Goal: Information Seeking & Learning: Compare options

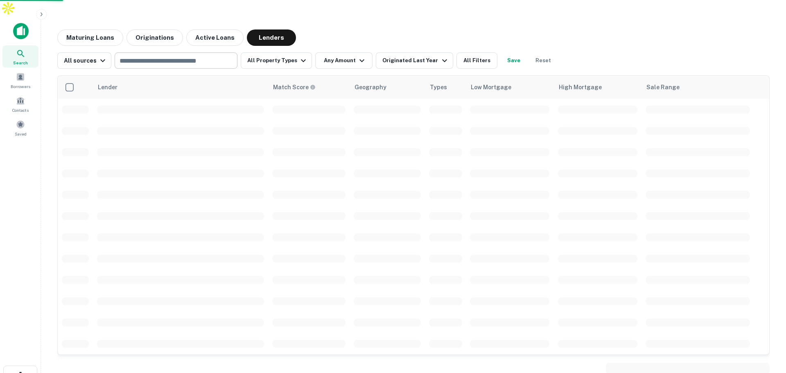
click at [175, 55] on input "text" at bounding box center [175, 60] width 117 height 11
type input "**********"
click at [292, 52] on button "All Property Types" at bounding box center [276, 60] width 71 height 16
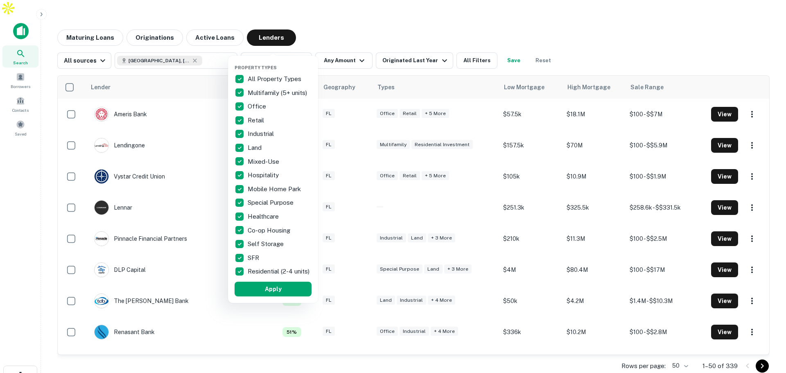
click at [252, 77] on p "All Property Types" at bounding box center [275, 79] width 55 height 10
click at [248, 105] on p "Office" at bounding box center [258, 107] width 20 height 10
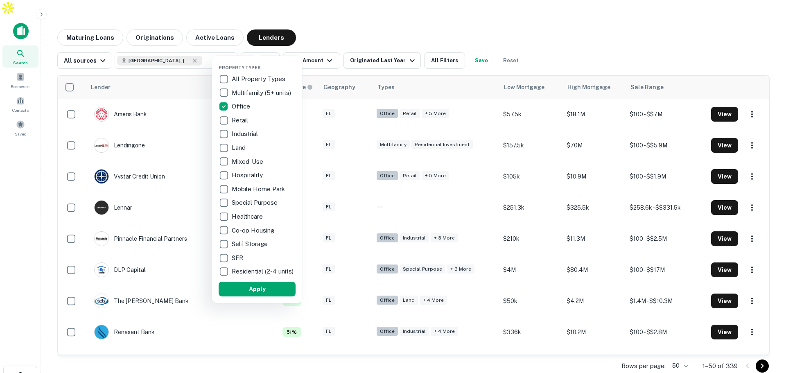
click at [342, 9] on div at bounding box center [393, 186] width 786 height 373
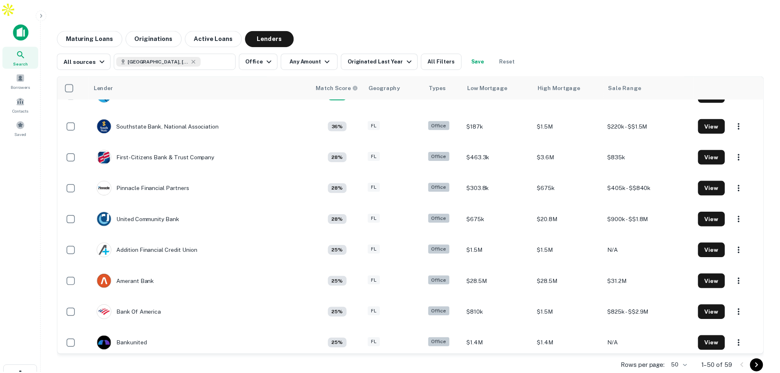
scroll to position [123, 0]
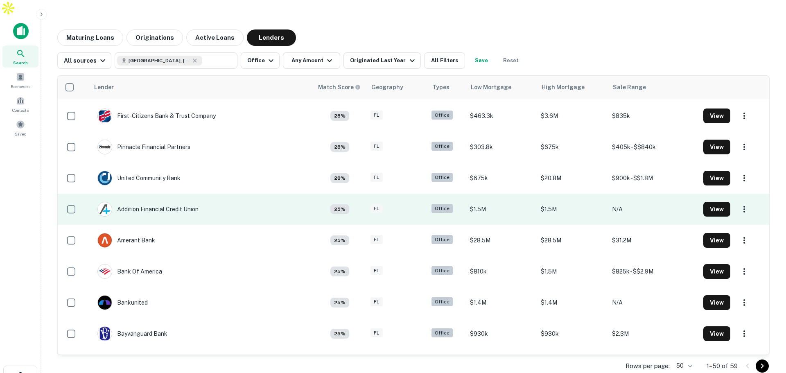
click at [218, 194] on td "Addition Financial Credit Union" at bounding box center [201, 209] width 224 height 31
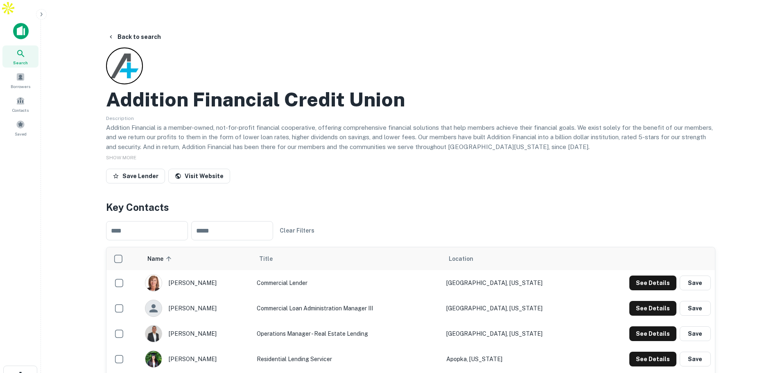
scroll to position [41, 0]
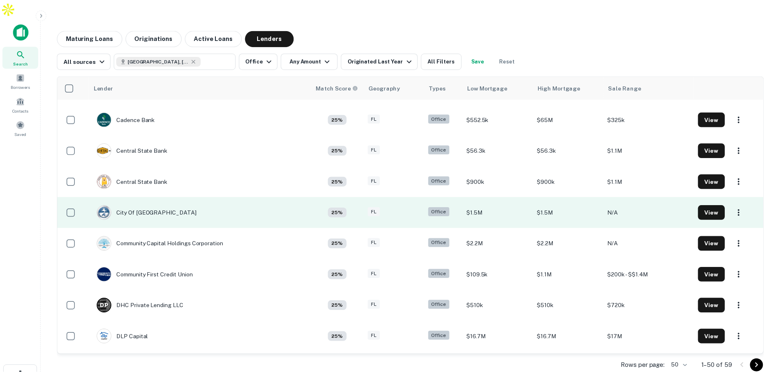
scroll to position [409, 0]
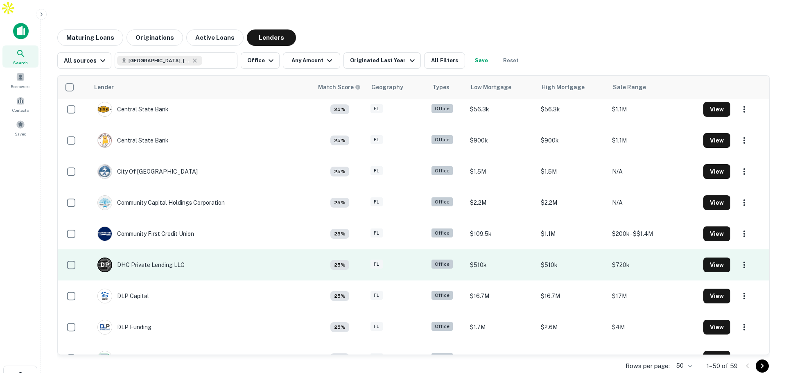
click at [226, 249] on td "D P DHC Private Lending LLC" at bounding box center [201, 264] width 224 height 31
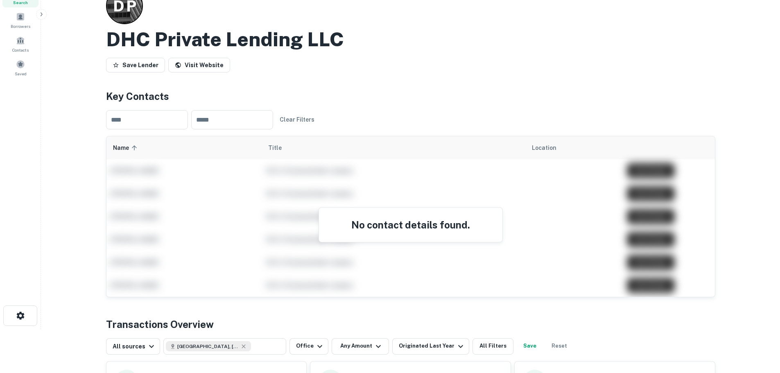
scroll to position [164, 0]
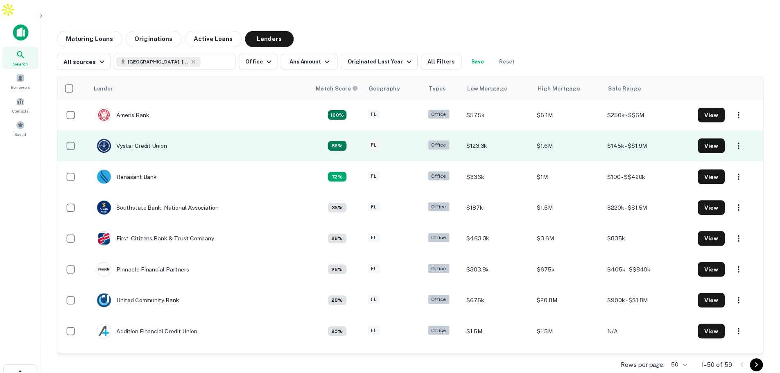
scroll to position [409, 0]
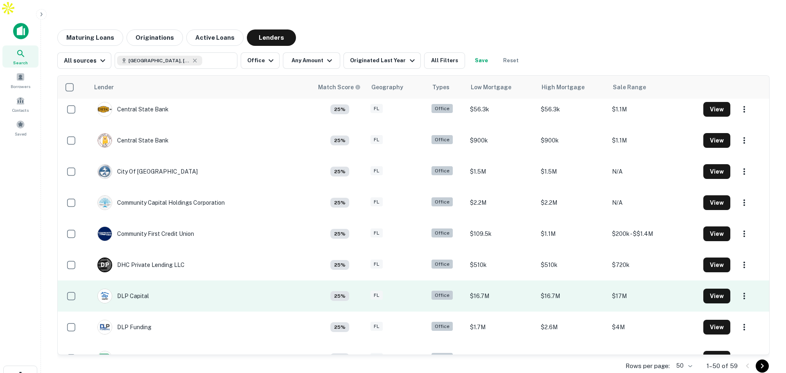
click at [213, 280] on td "DLP Capital" at bounding box center [201, 295] width 224 height 31
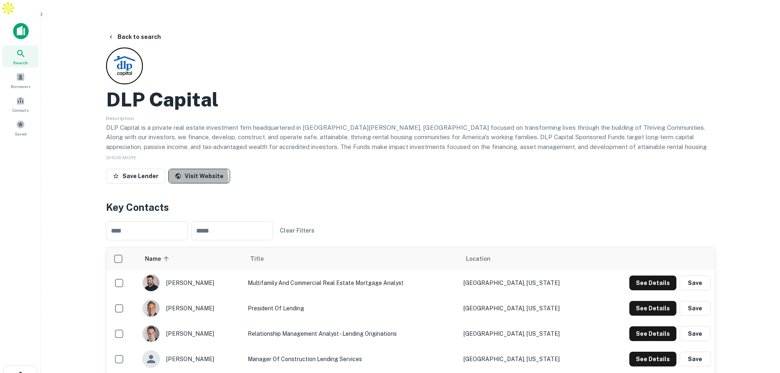
click at [187, 169] on link "Visit Website" at bounding box center [199, 176] width 62 height 15
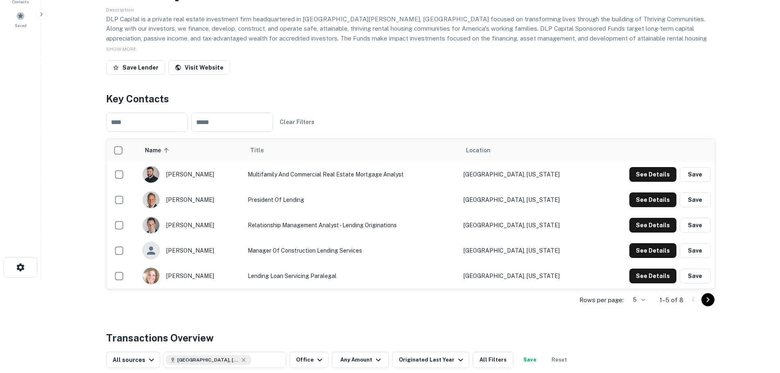
scroll to position [123, 0]
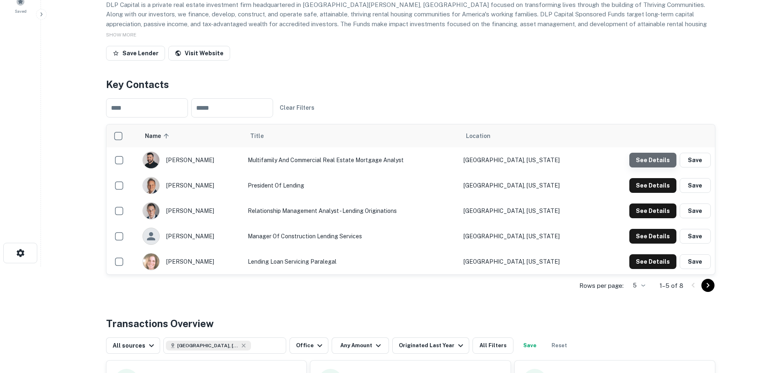
click at [664, 153] on button "See Details" at bounding box center [652, 160] width 47 height 15
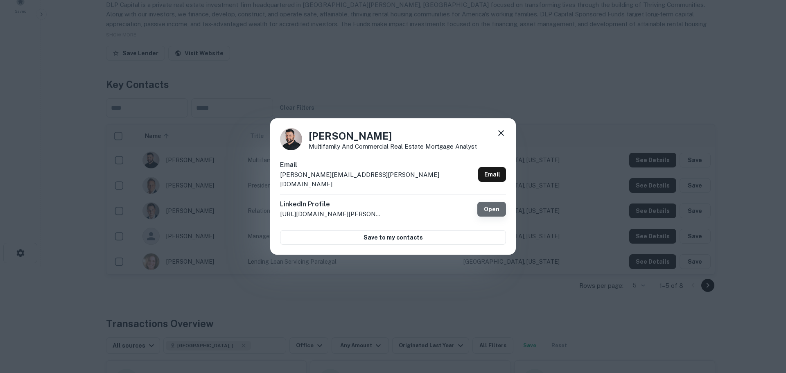
click at [497, 207] on link "Open" at bounding box center [491, 209] width 29 height 15
click at [500, 136] on icon at bounding box center [501, 133] width 6 height 6
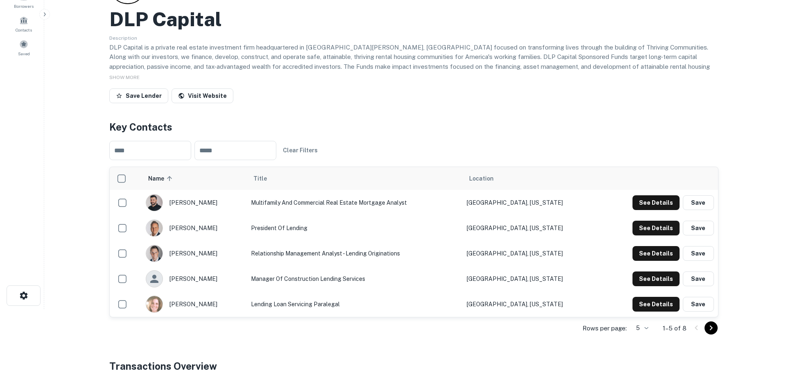
scroll to position [0, 0]
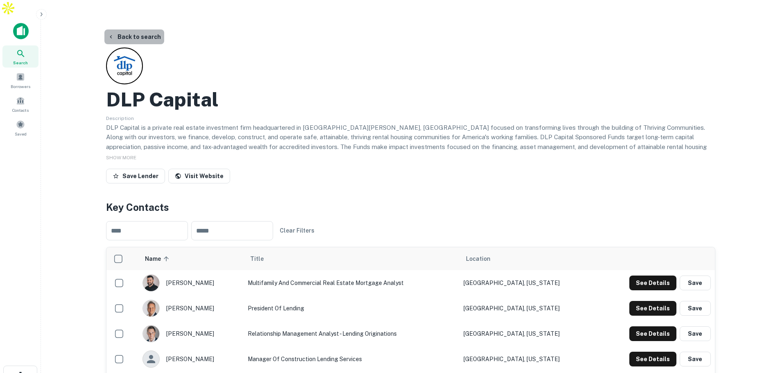
click at [150, 29] on button "Back to search" at bounding box center [134, 36] width 60 height 15
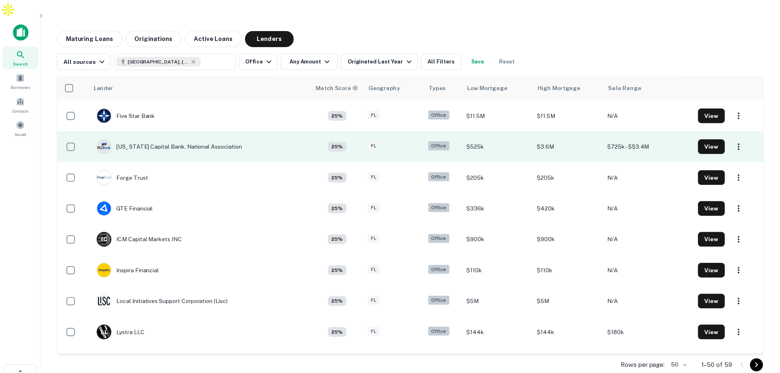
scroll to position [778, 0]
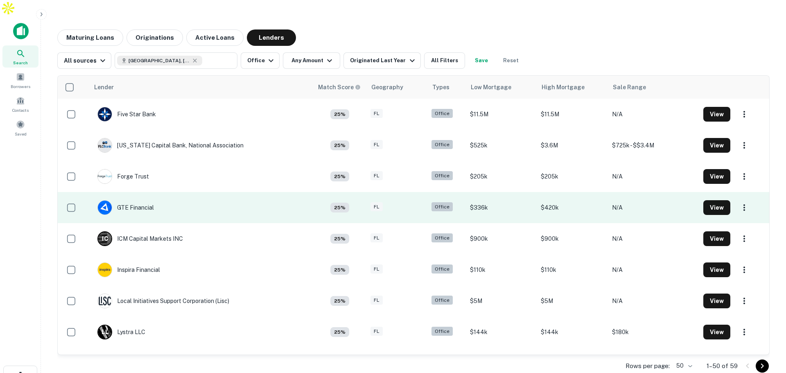
click at [254, 202] on td "GTE Financial" at bounding box center [201, 207] width 224 height 31
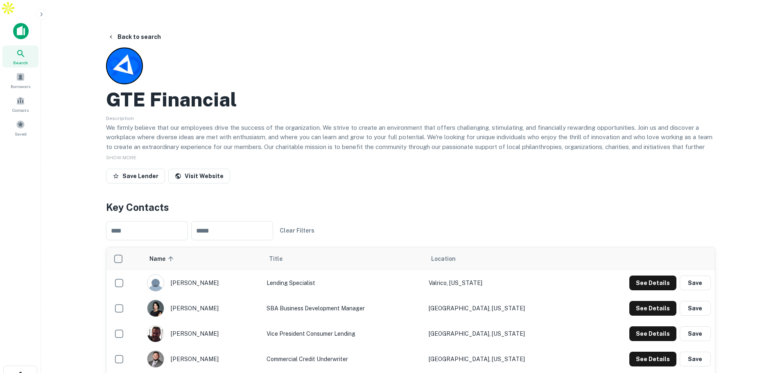
click at [210, 169] on div "Visit Website" at bounding box center [199, 178] width 62 height 18
click at [212, 169] on link "Visit Website" at bounding box center [199, 176] width 62 height 15
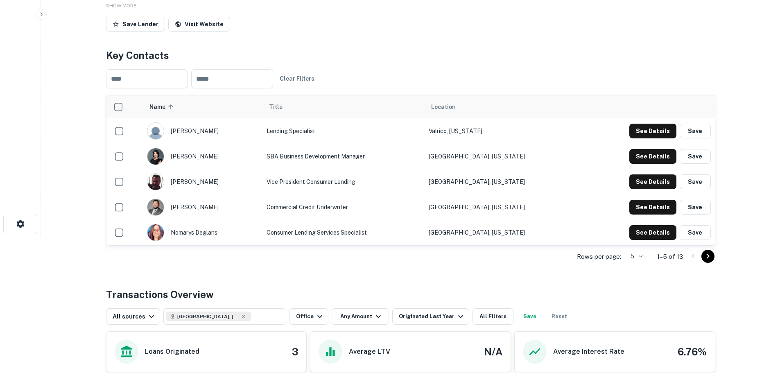
scroll to position [193, 0]
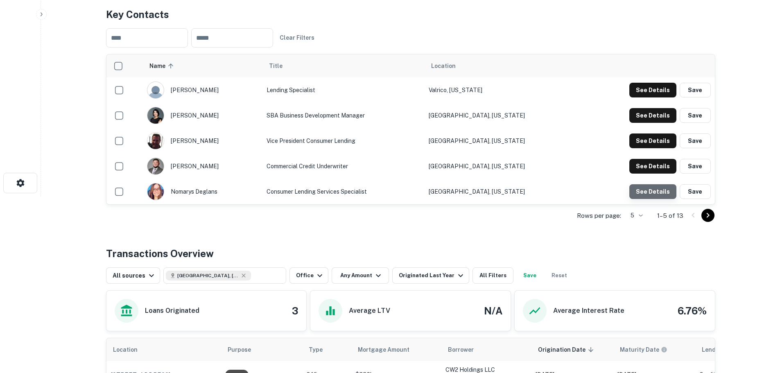
click at [664, 184] on button "See Details" at bounding box center [652, 191] width 47 height 15
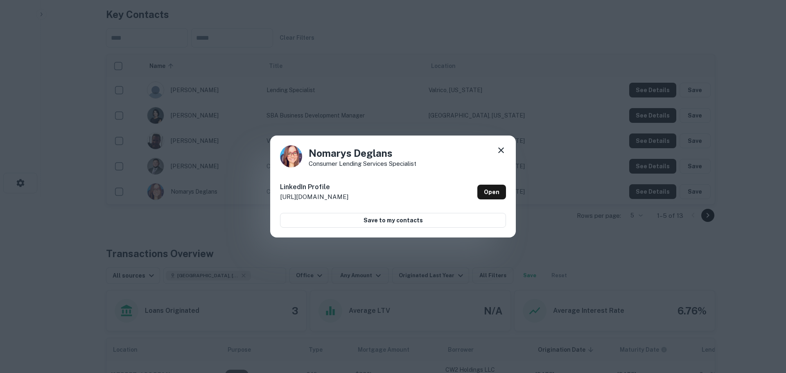
click at [508, 148] on div "Nomarys Deglans Consumer Lending Services Specialist LinkedIn Profile http://ww…" at bounding box center [393, 187] width 246 height 102
click at [505, 151] on icon at bounding box center [501, 150] width 10 height 10
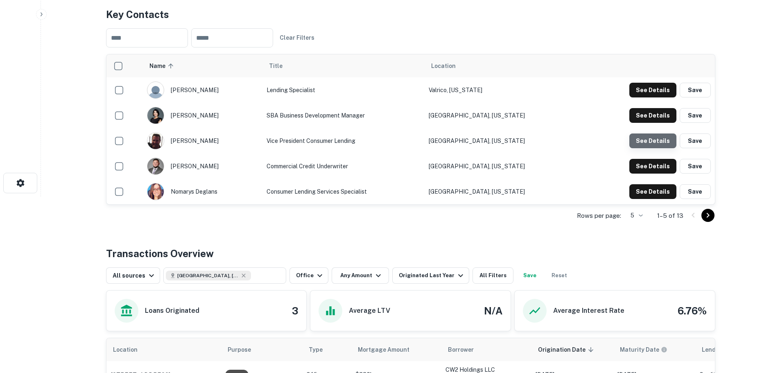
click at [664, 133] on button "See Details" at bounding box center [652, 140] width 47 height 15
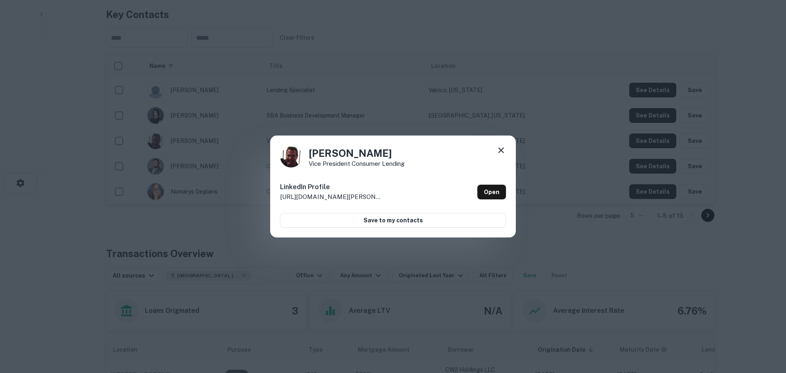
click at [499, 146] on icon at bounding box center [501, 150] width 10 height 10
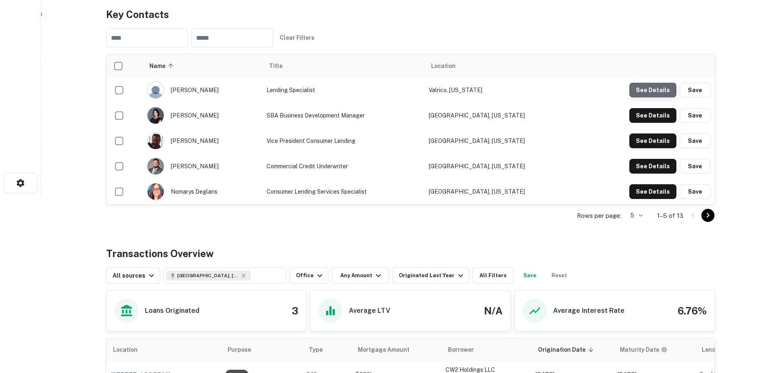
click at [662, 83] on button "See Details" at bounding box center [652, 90] width 47 height 15
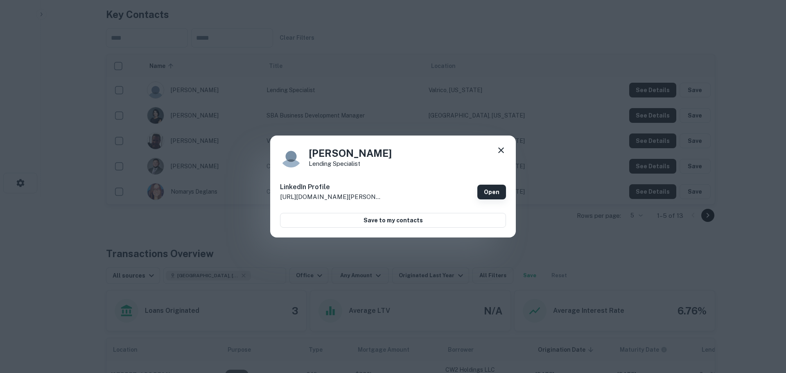
click at [488, 187] on link "Open" at bounding box center [491, 192] width 29 height 15
click at [510, 144] on div "Kiley Nelson Lending Specialist LinkedIn Profile http://www.linkedin.com/in/kil…" at bounding box center [393, 187] width 246 height 102
click at [493, 154] on div "Kiley Nelson Lending Specialist" at bounding box center [393, 156] width 226 height 22
click at [497, 154] on icon at bounding box center [501, 150] width 10 height 10
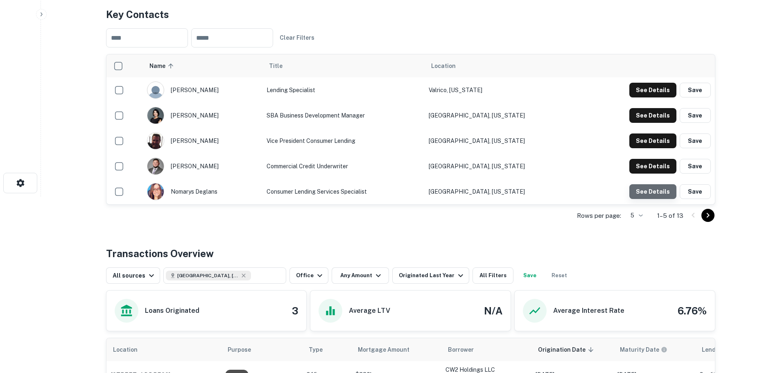
click at [662, 184] on button "See Details" at bounding box center [652, 191] width 47 height 15
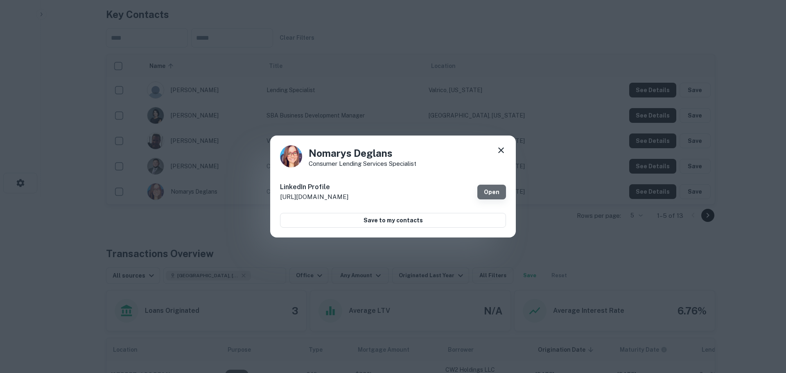
click at [480, 192] on link "Open" at bounding box center [491, 192] width 29 height 15
click at [496, 148] on icon at bounding box center [501, 150] width 10 height 10
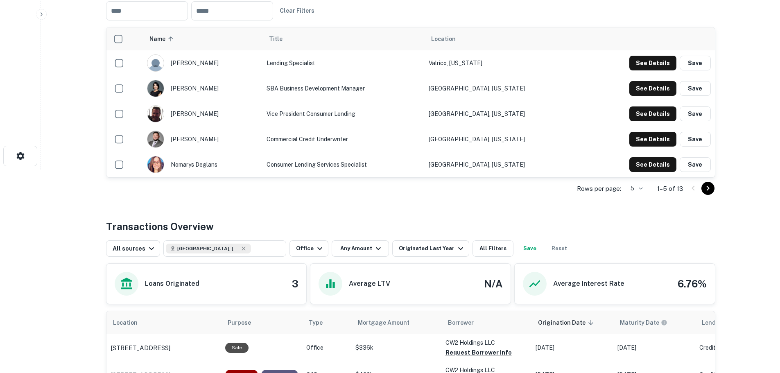
scroll to position [316, 0]
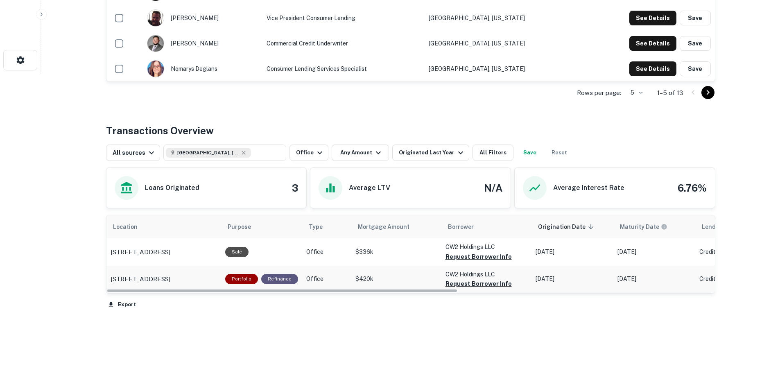
drag, startPoint x: 441, startPoint y: 277, endPoint x: 617, endPoint y: 250, distance: 178.0
click at [610, 266] on tr "13453 N Main St Jacksonville, FL32218 Portfolio Refinance Office $420k CW2 Hold…" at bounding box center [635, 279] width 1058 height 27
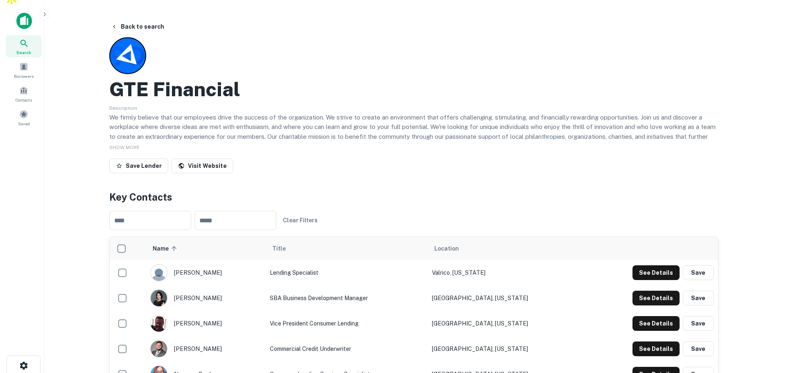
scroll to position [0, 0]
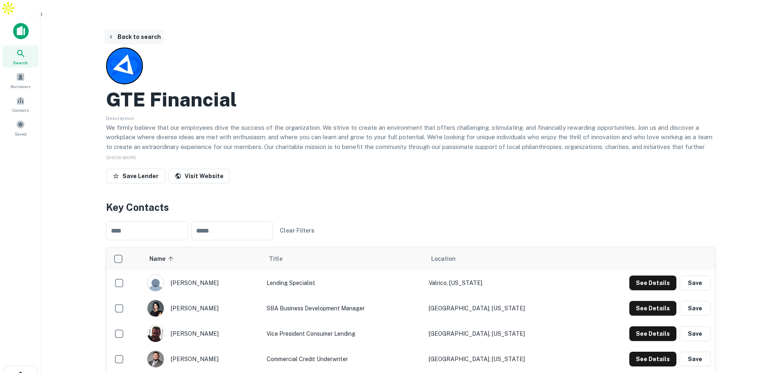
click at [127, 29] on button "Back to search" at bounding box center [134, 36] width 60 height 15
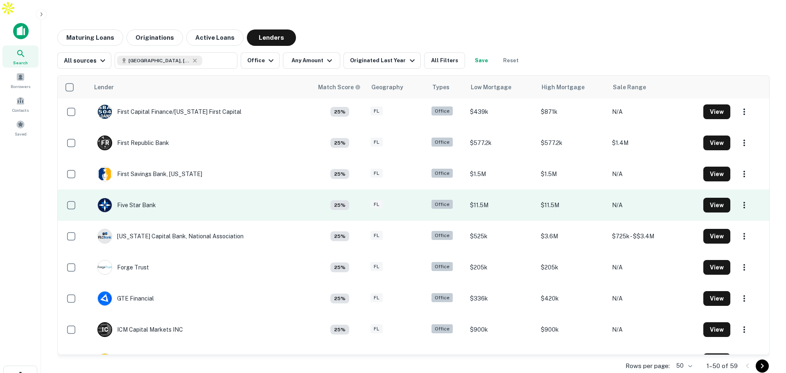
scroll to position [778, 0]
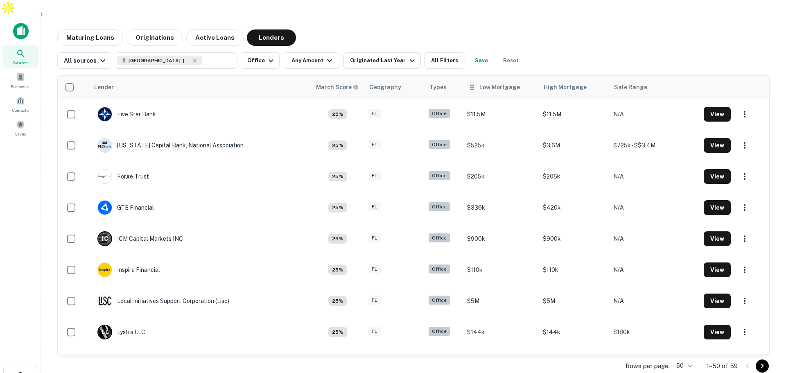
click at [488, 82] on div "Low Mortgage" at bounding box center [499, 87] width 41 height 10
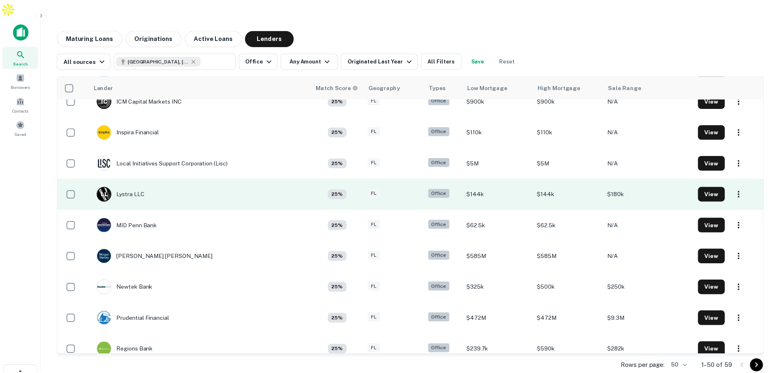
scroll to position [942, 0]
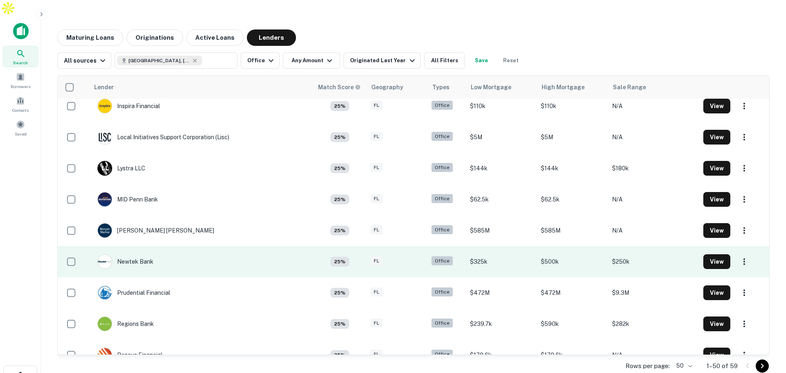
click at [195, 246] on td "Newtek Bank" at bounding box center [201, 261] width 224 height 31
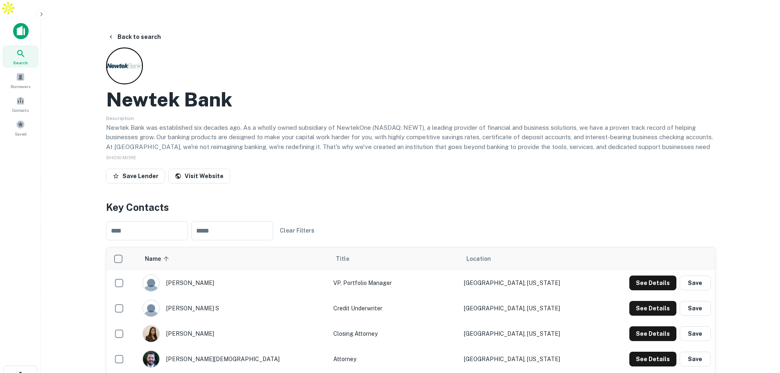
scroll to position [41, 0]
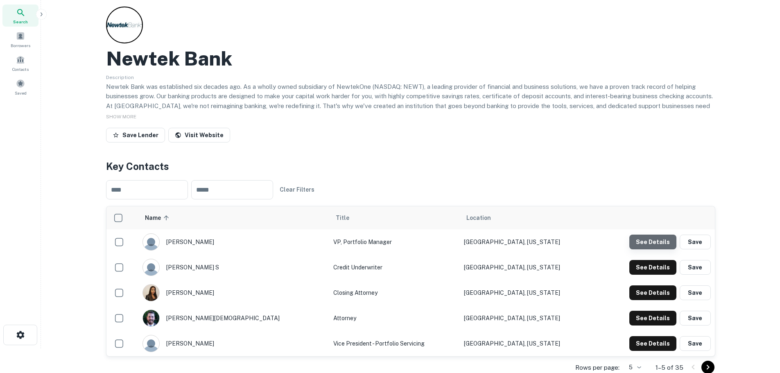
click at [667, 235] on button "See Details" at bounding box center [652, 242] width 47 height 15
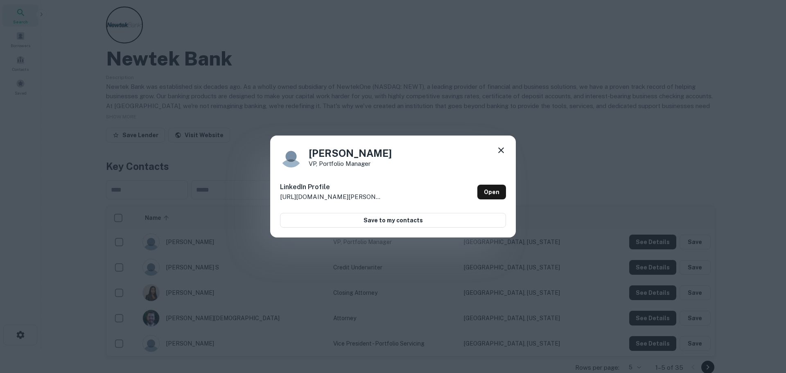
click at [499, 150] on icon at bounding box center [501, 150] width 10 height 10
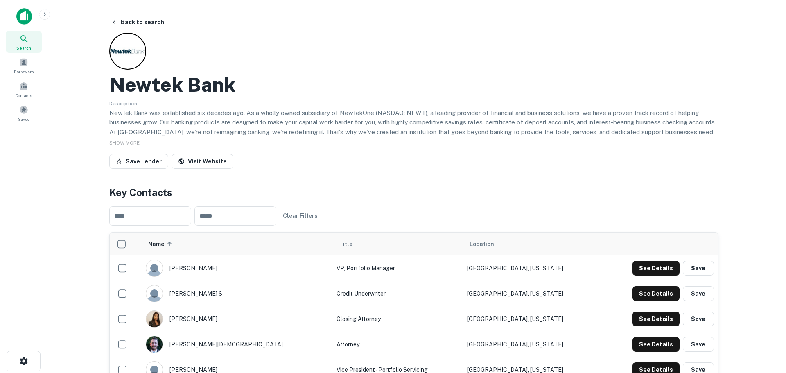
scroll to position [0, 0]
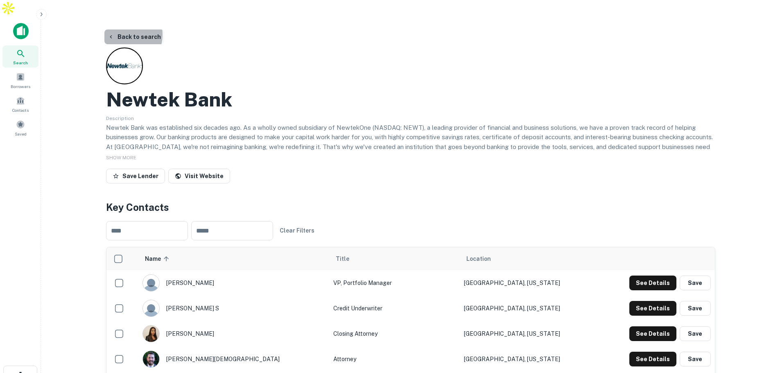
click at [122, 29] on button "Back to search" at bounding box center [134, 36] width 60 height 15
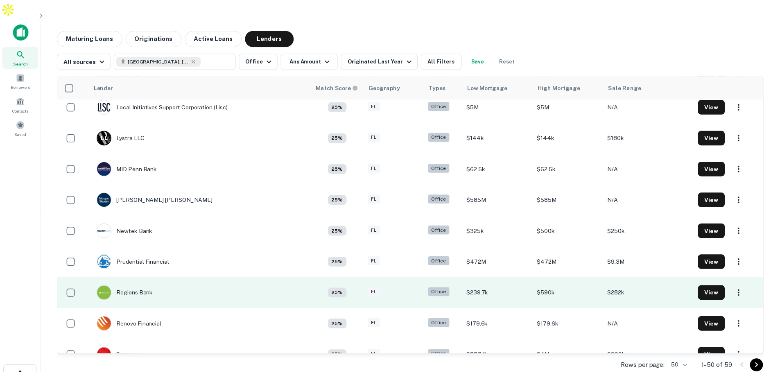
scroll to position [686, 0]
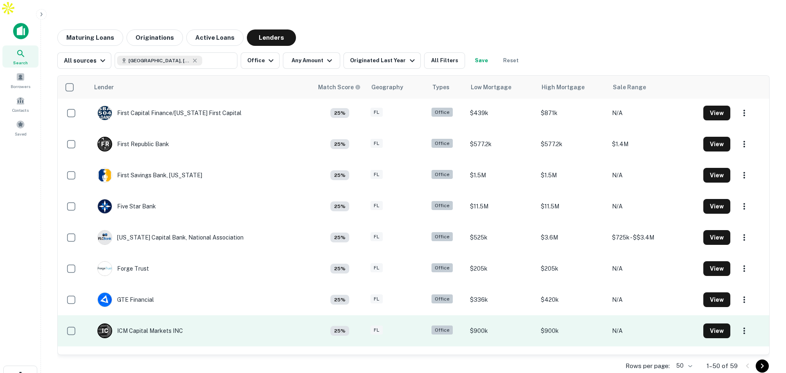
click at [228, 315] on td "I C ICM Capital Markets INC" at bounding box center [201, 330] width 224 height 31
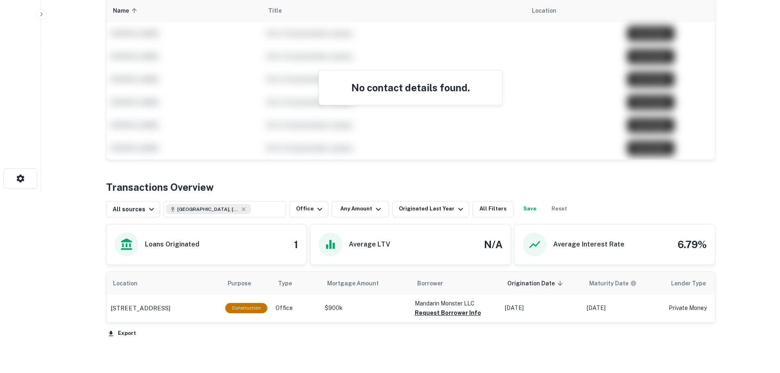
scroll to position [205, 0]
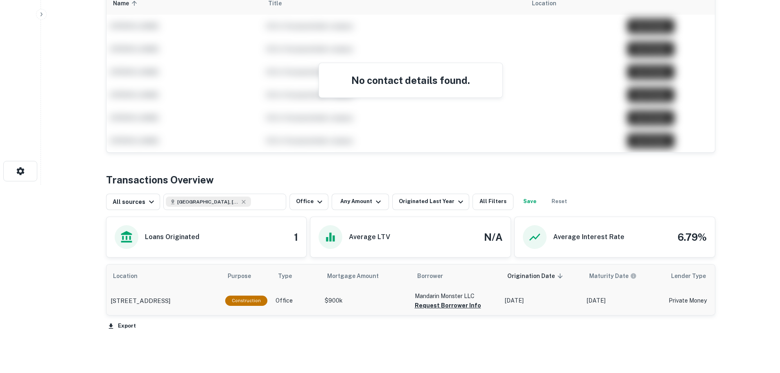
click at [266, 288] on td "Construction" at bounding box center [246, 300] width 50 height 27
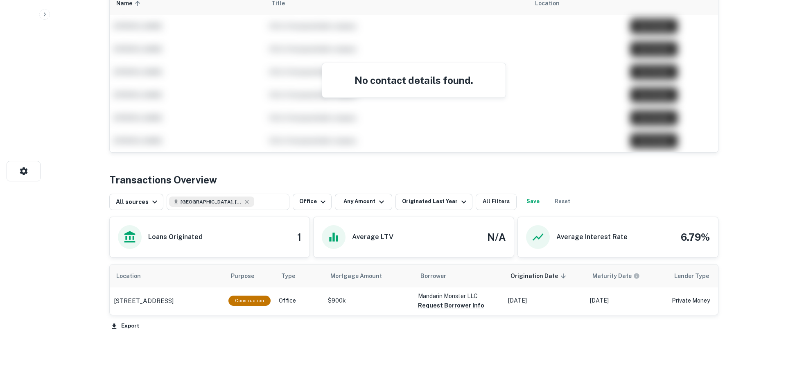
scroll to position [0, 0]
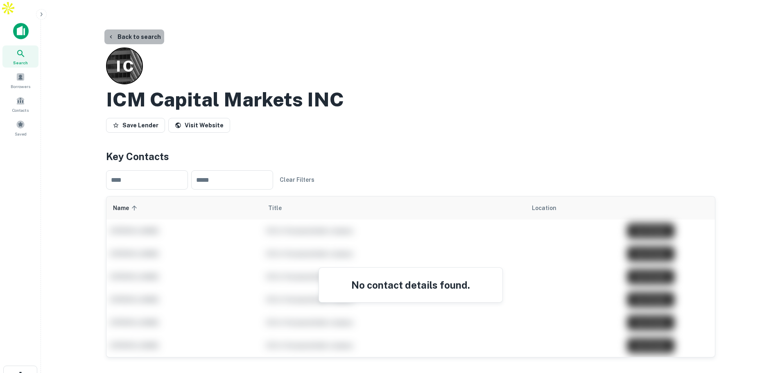
click at [137, 29] on button "Back to search" at bounding box center [134, 36] width 60 height 15
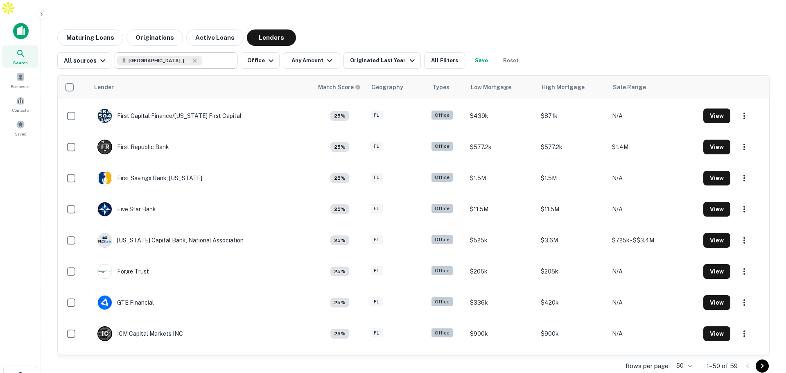
scroll to position [686, 0]
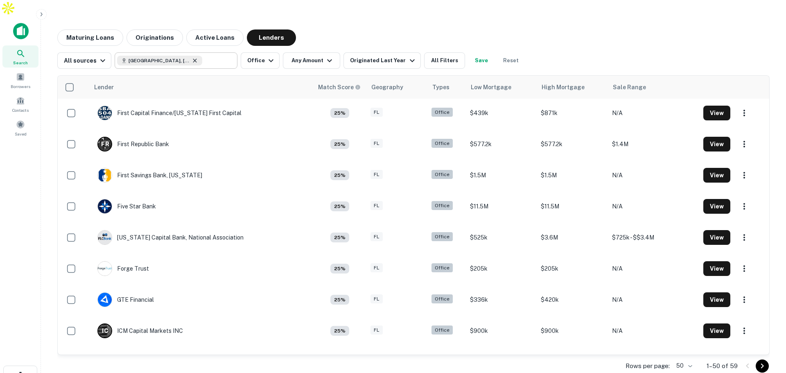
click at [193, 59] on icon at bounding box center [195, 61] width 4 height 4
type input "**********"
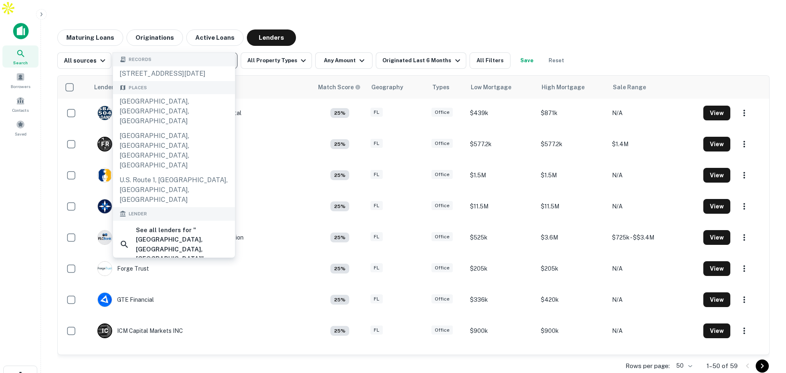
click at [225, 56] on icon "Clear" at bounding box center [229, 60] width 8 height 8
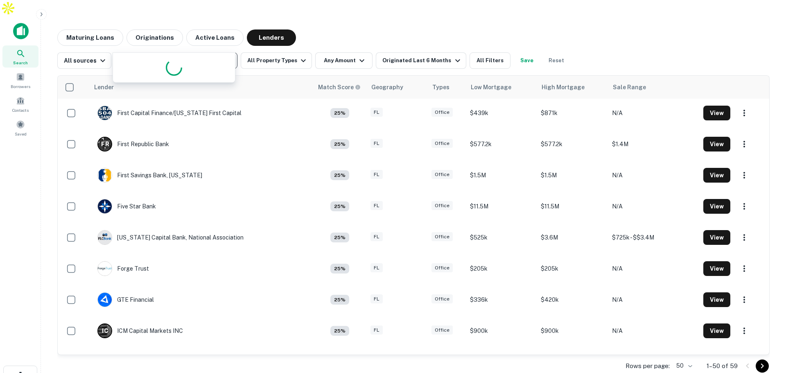
type input "*******"
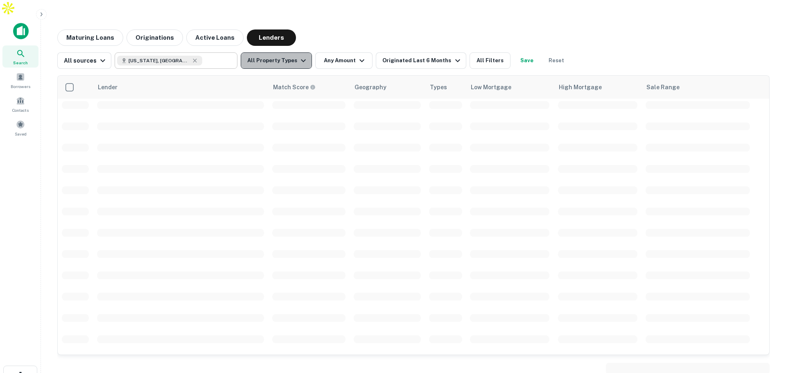
click at [287, 52] on button "All Property Types" at bounding box center [276, 60] width 71 height 16
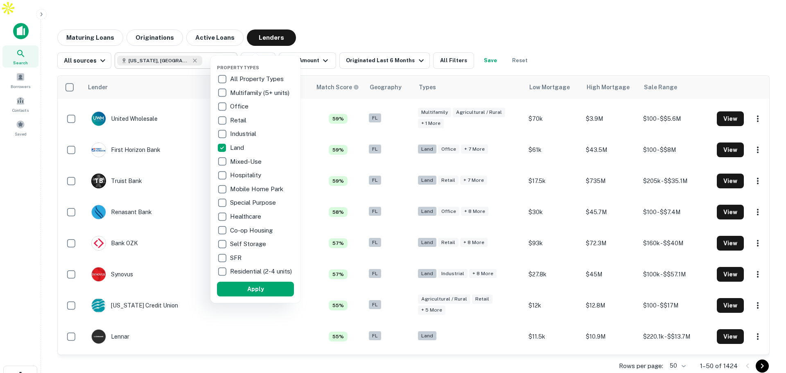
click at [266, 46] on div at bounding box center [393, 186] width 786 height 373
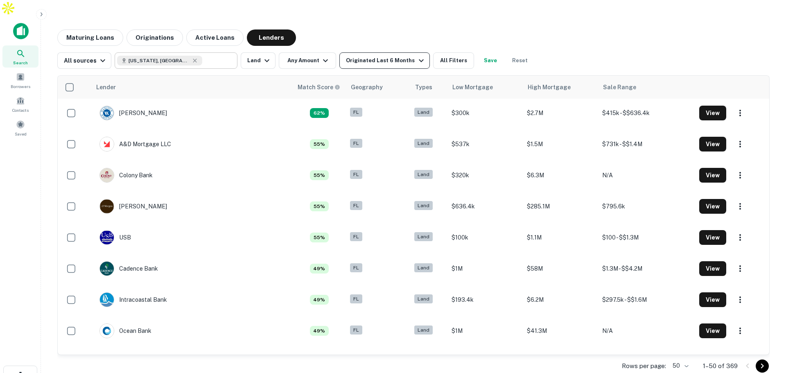
click at [384, 56] on div "Originated Last 6 Months" at bounding box center [386, 61] width 80 height 10
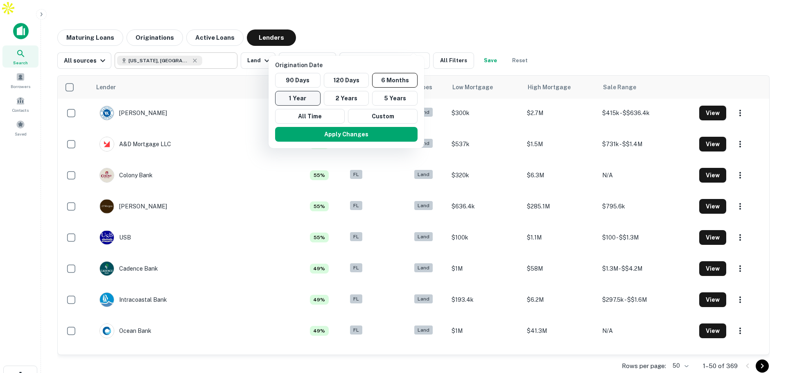
click at [314, 102] on button "1 Year" at bounding box center [297, 98] width 45 height 15
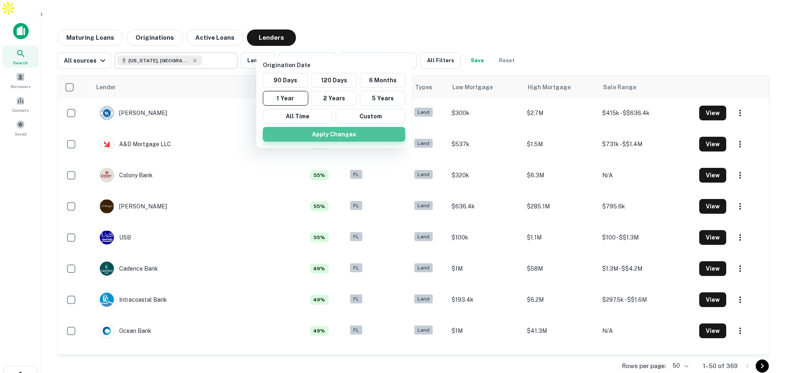
click at [346, 134] on button "Apply Changes" at bounding box center [334, 134] width 142 height 15
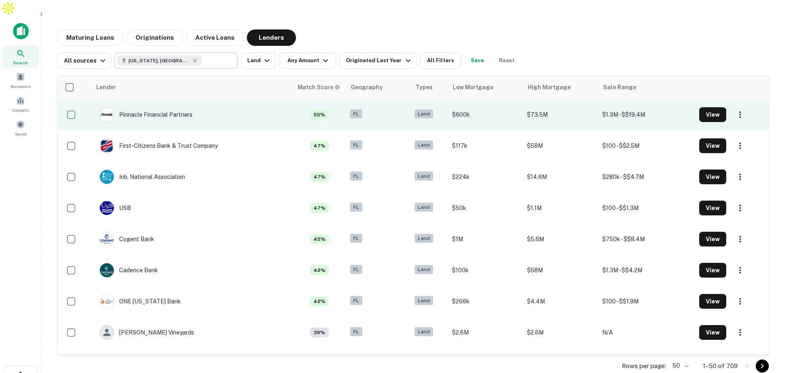
scroll to position [768, 0]
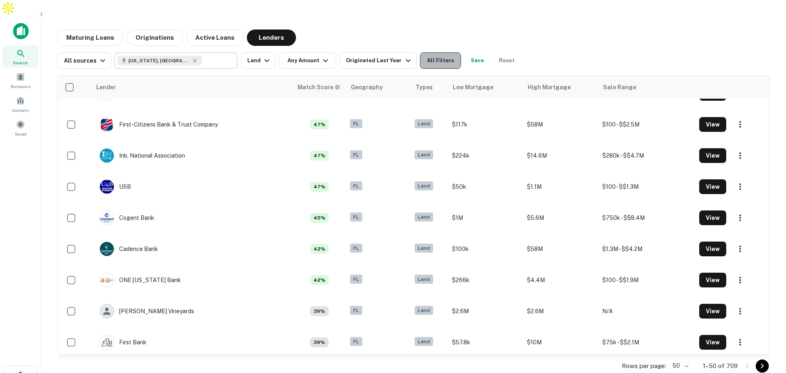
click at [444, 52] on button "All Filters" at bounding box center [440, 60] width 41 height 16
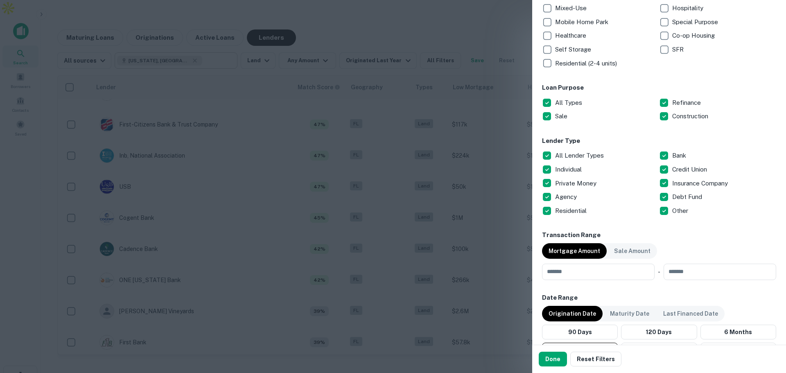
scroll to position [205, 0]
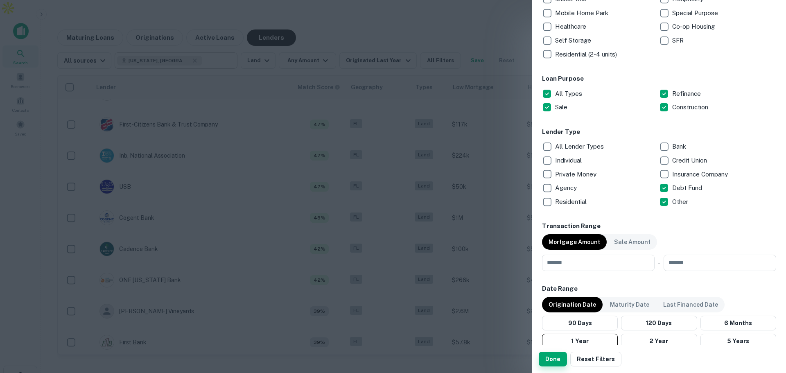
click at [553, 359] on button "Done" at bounding box center [553, 359] width 28 height 15
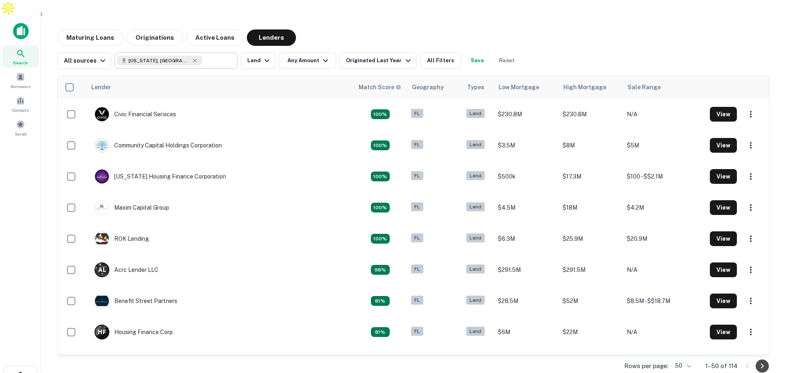
click at [759, 361] on icon "Go to next page" at bounding box center [762, 366] width 10 height 10
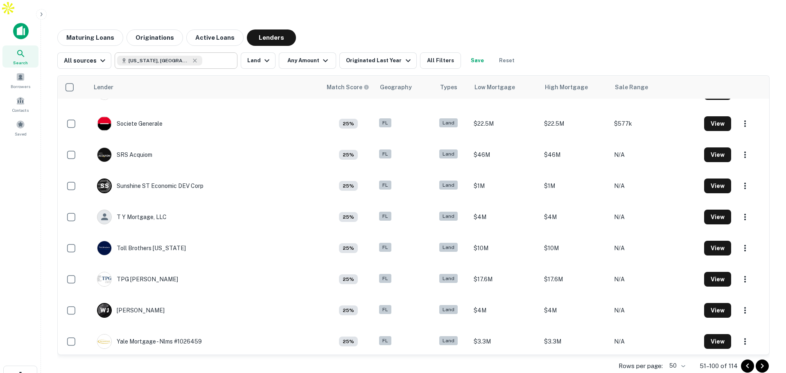
scroll to position [1300, 0]
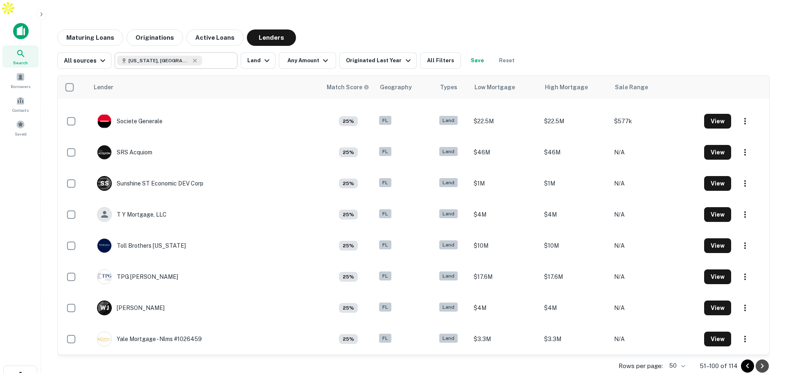
click at [762, 361] on icon "Go to next page" at bounding box center [762, 366] width 10 height 10
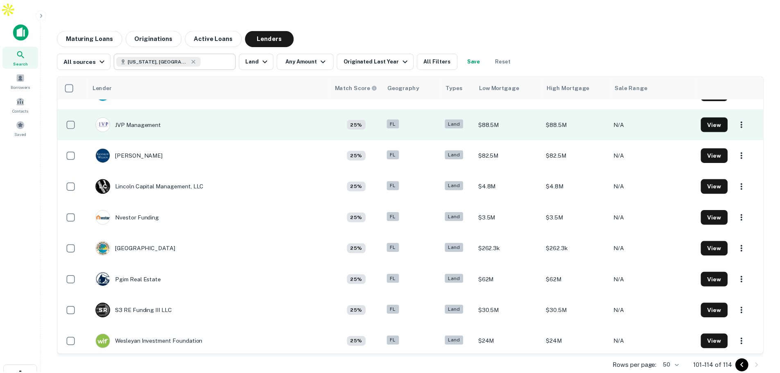
scroll to position [180, 0]
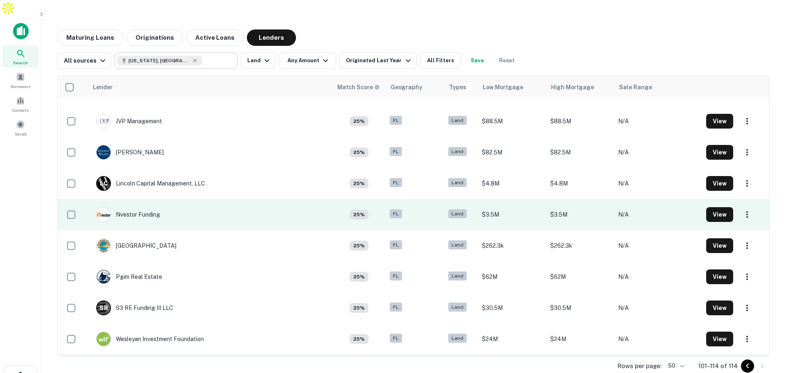
click at [194, 199] on td "Nvestor Funding" at bounding box center [210, 214] width 244 height 31
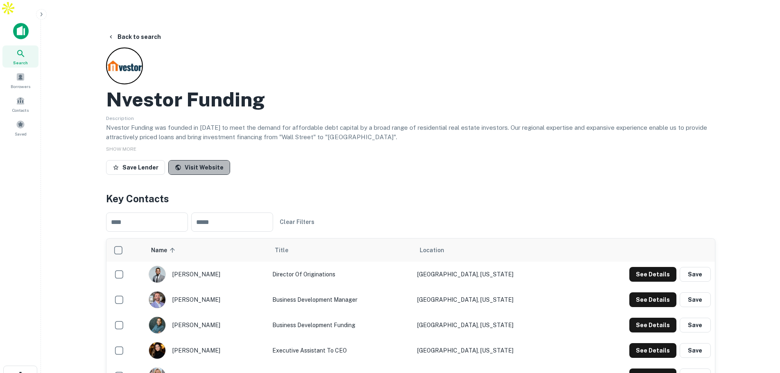
click at [202, 160] on link "Visit Website" at bounding box center [199, 167] width 62 height 15
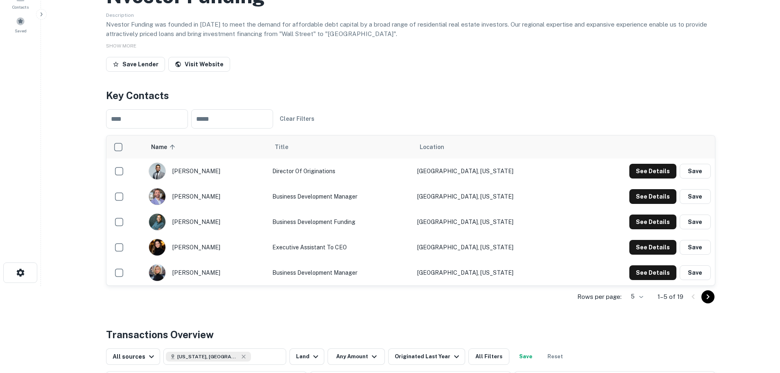
scroll to position [123, 0]
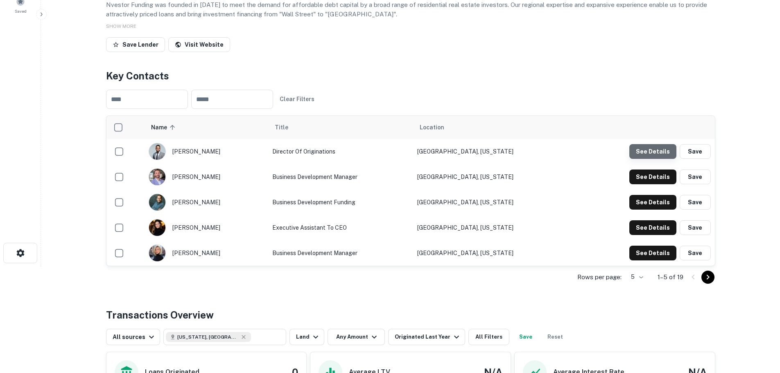
click at [671, 144] on button "See Details" at bounding box center [652, 151] width 47 height 15
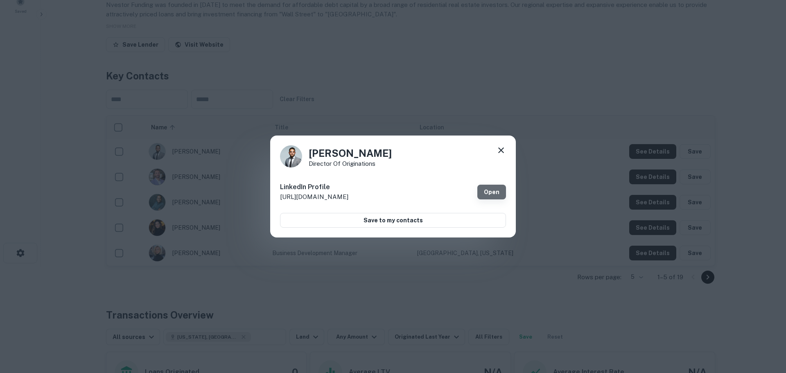
click at [489, 187] on link "Open" at bounding box center [491, 192] width 29 height 15
click at [500, 152] on icon at bounding box center [501, 150] width 10 height 10
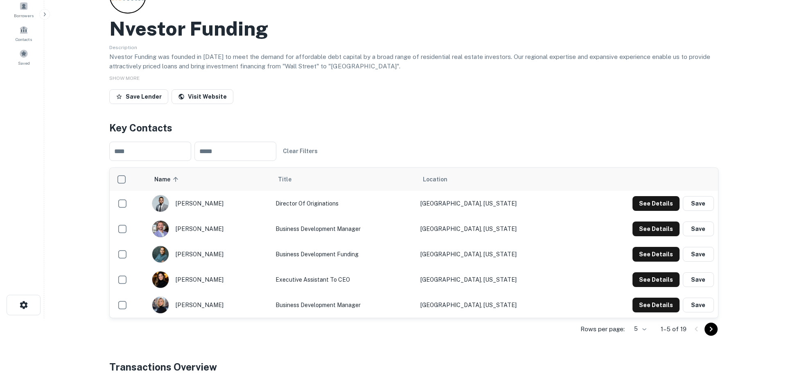
scroll to position [0, 0]
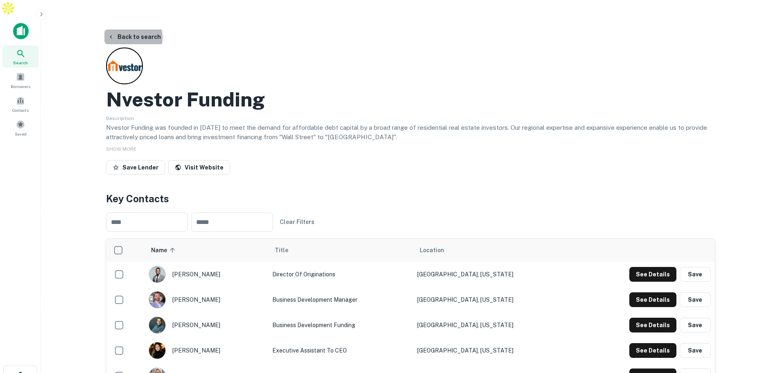
click at [132, 29] on button "Back to search" at bounding box center [134, 36] width 60 height 15
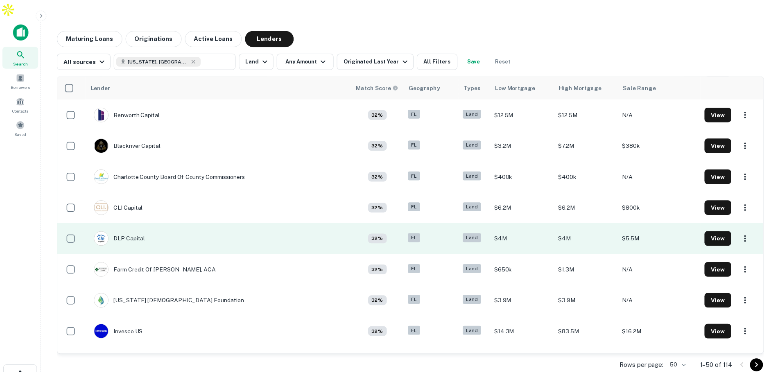
scroll to position [712, 0]
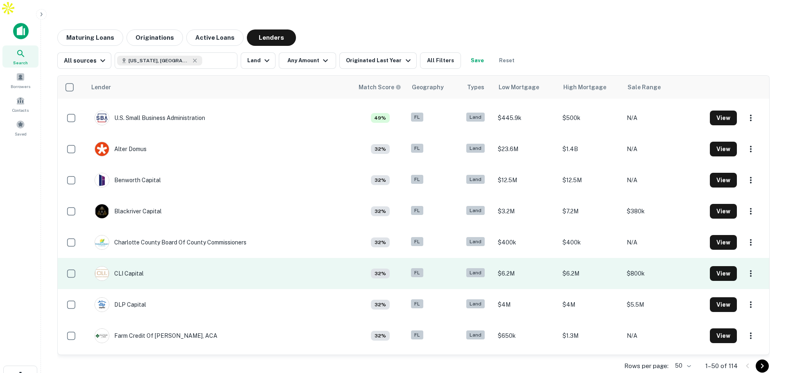
click at [164, 264] on td "CLI Capital" at bounding box center [219, 273] width 267 height 31
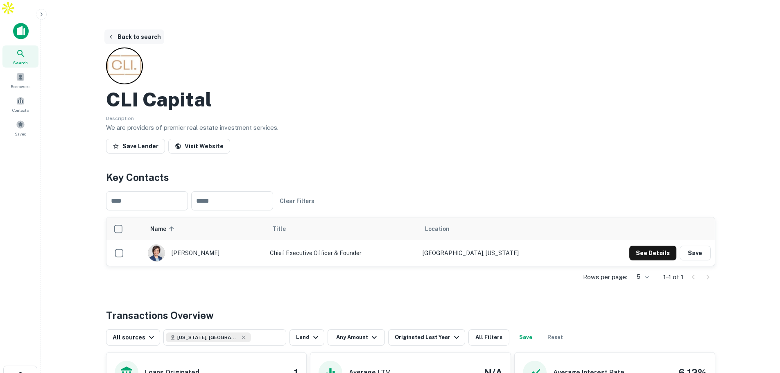
click at [132, 29] on button "Back to search" at bounding box center [134, 36] width 60 height 15
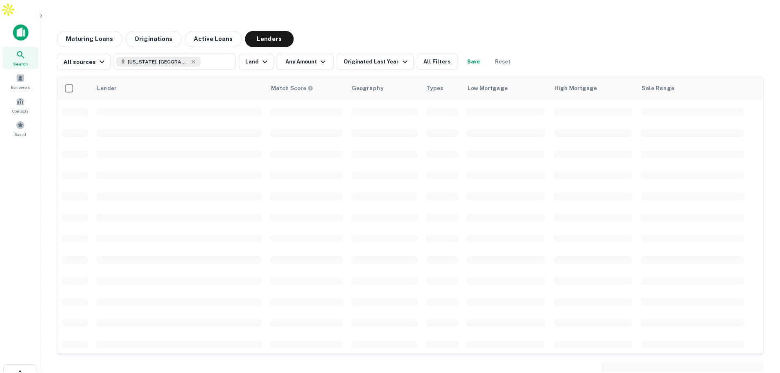
scroll to position [712, 0]
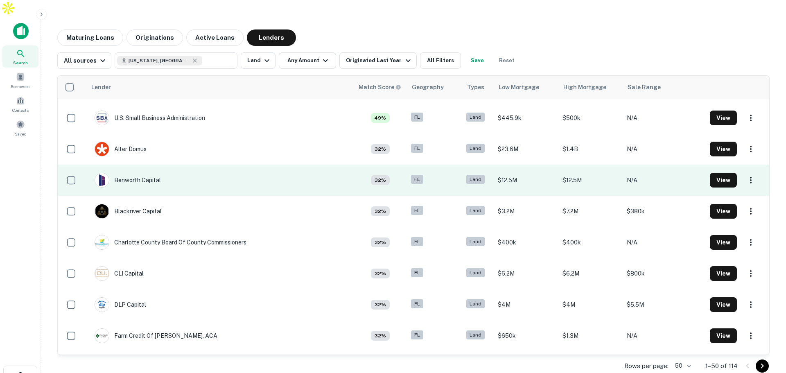
click at [198, 165] on td "Benworth Capital" at bounding box center [219, 180] width 267 height 31
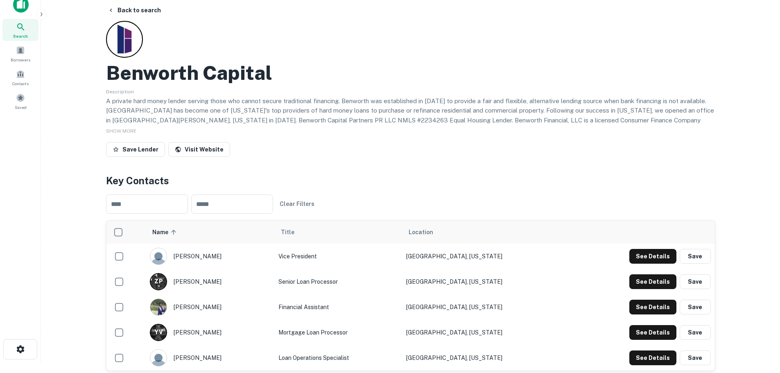
scroll to position [41, 0]
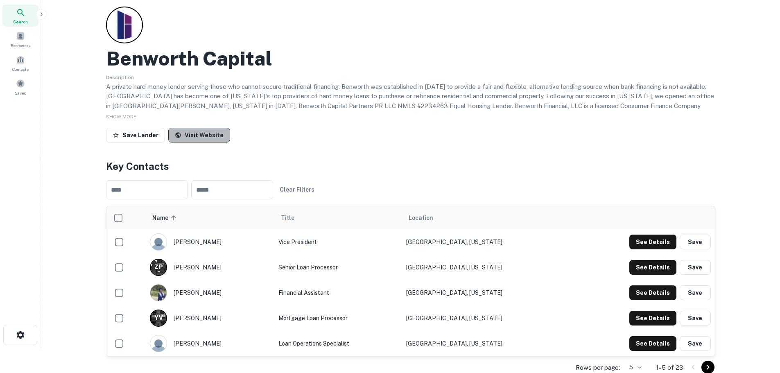
click at [216, 128] on link "Visit Website" at bounding box center [199, 135] width 62 height 15
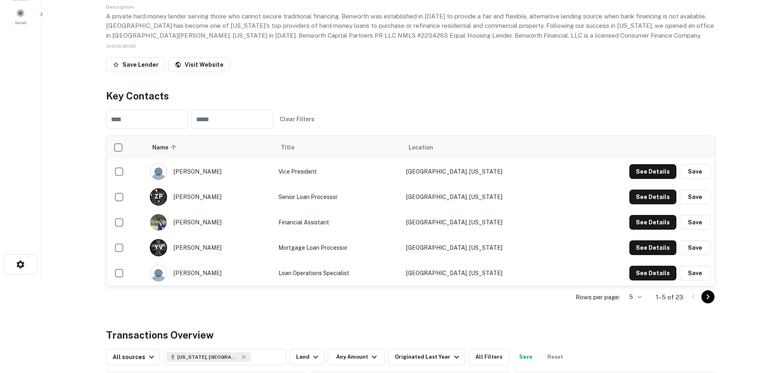
scroll to position [123, 0]
